Goal: Information Seeking & Learning: Learn about a topic

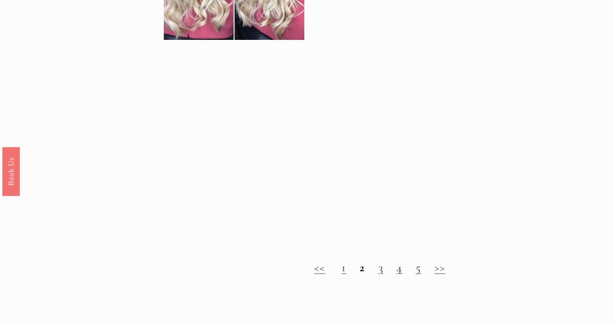
scroll to position [768, 0]
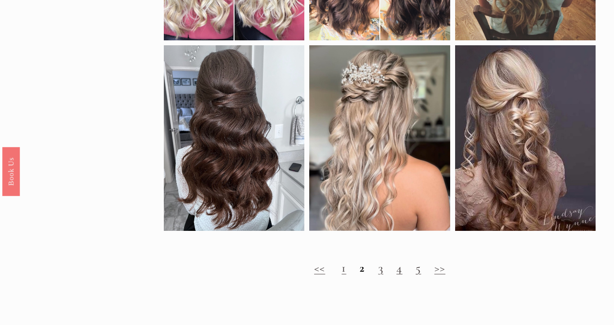
click at [379, 271] on link "3" at bounding box center [380, 268] width 5 height 15
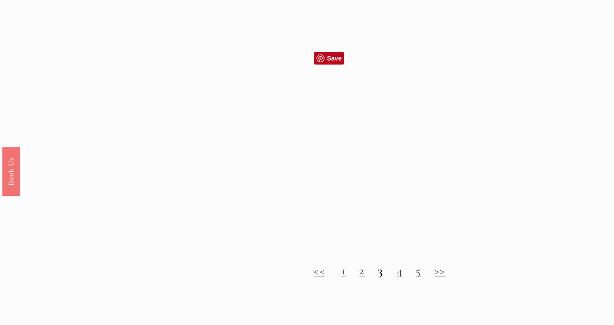
scroll to position [766, 0]
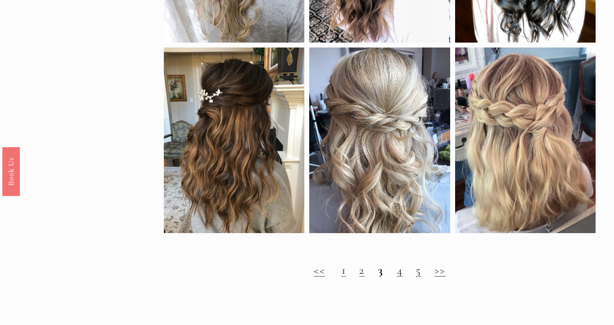
click at [399, 274] on link "4" at bounding box center [400, 270] width 6 height 15
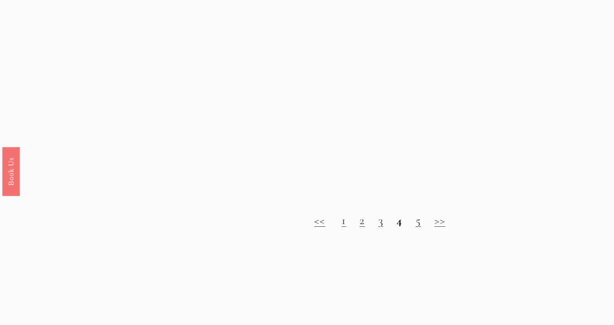
scroll to position [788, 0]
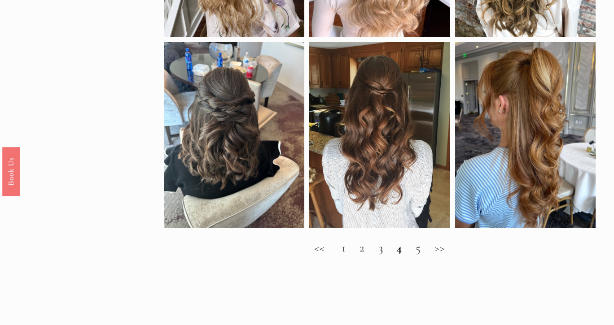
click at [418, 253] on link "5" at bounding box center [417, 247] width 5 height 15
